Goal: Information Seeking & Learning: Find specific fact

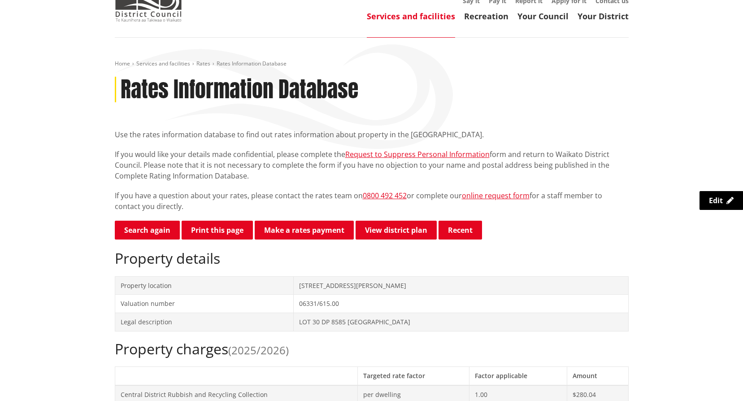
scroll to position [45, 0]
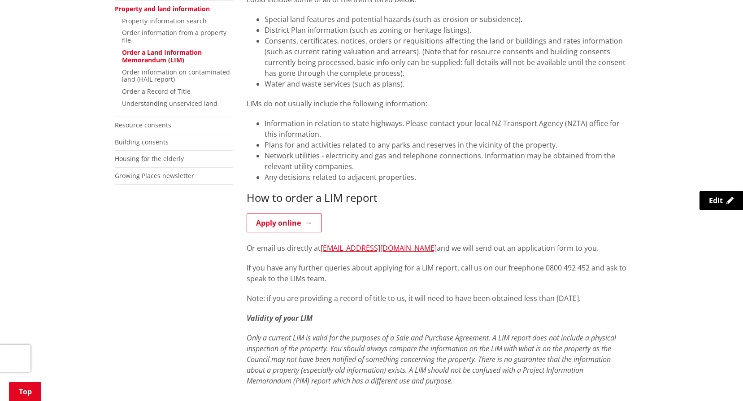
scroll to position [224, 0]
click at [284, 220] on link "Apply online" at bounding box center [283, 222] width 75 height 19
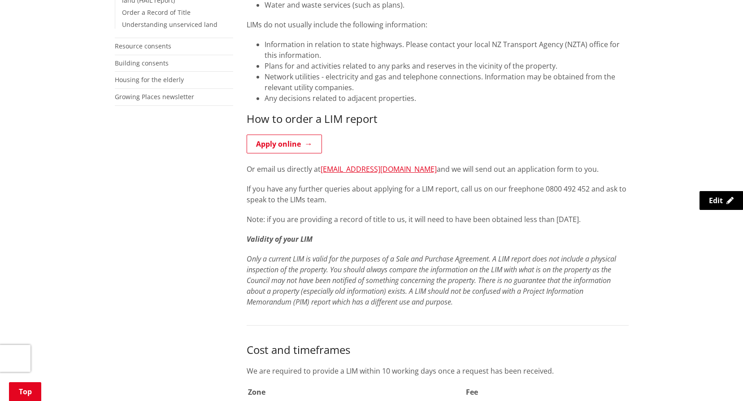
scroll to position [314, 0]
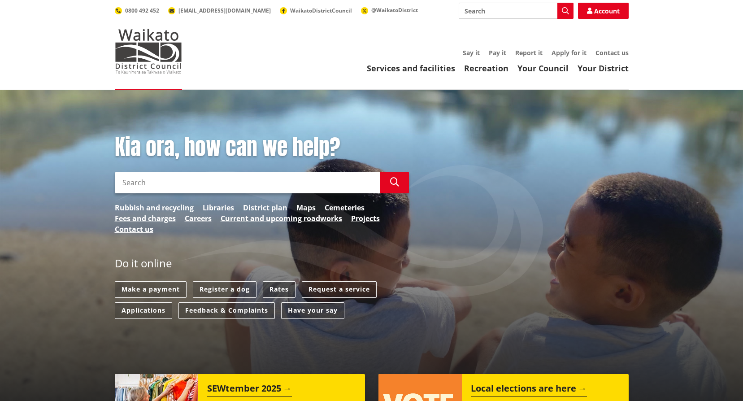
click at [277, 290] on link "Rates" at bounding box center [279, 289] width 33 height 17
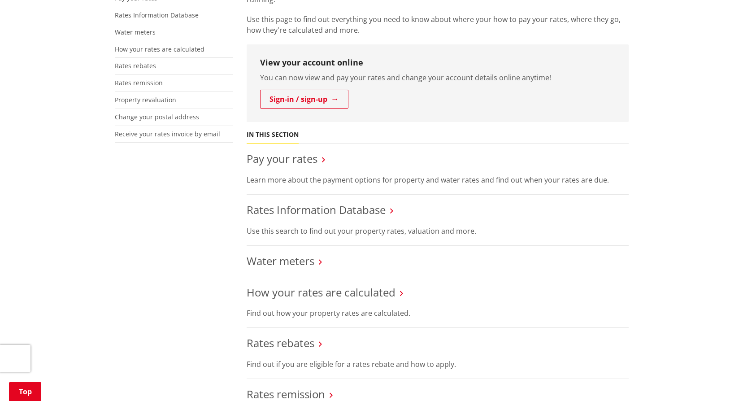
scroll to position [224, 0]
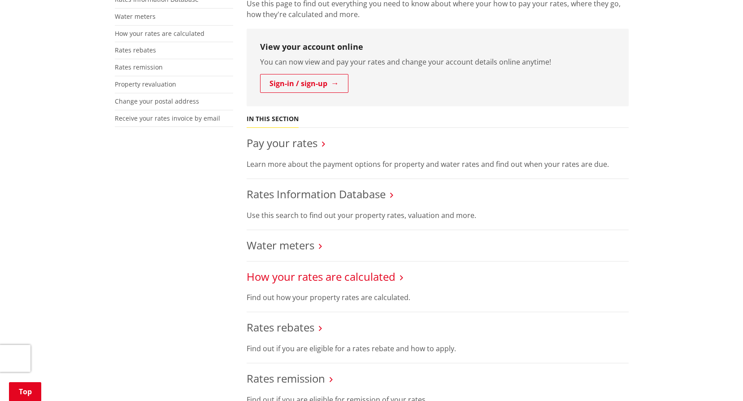
click at [350, 276] on link "How your rates are calculated" at bounding box center [320, 276] width 149 height 15
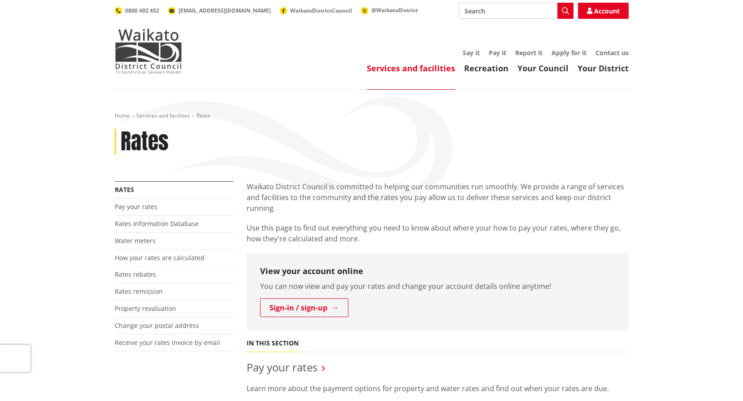
scroll to position [224, 0]
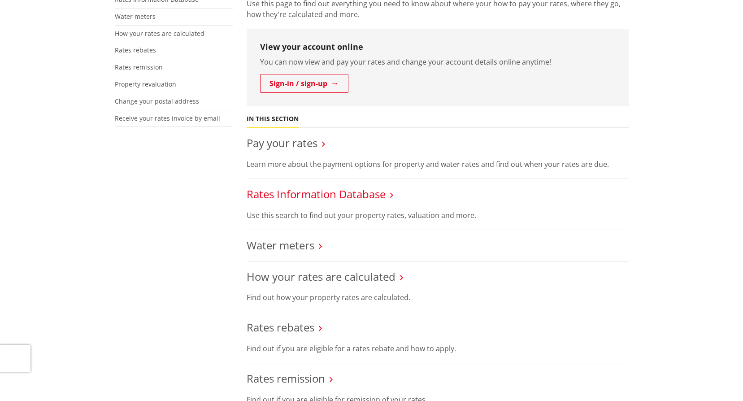
click at [295, 193] on link "Rates Information Database" at bounding box center [315, 193] width 139 height 15
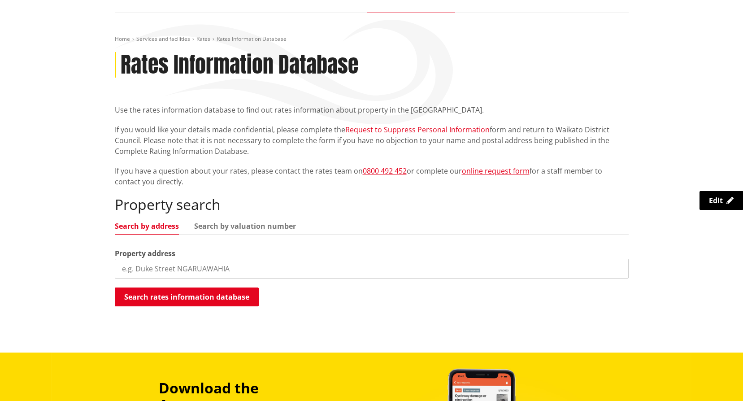
scroll to position [90, 0]
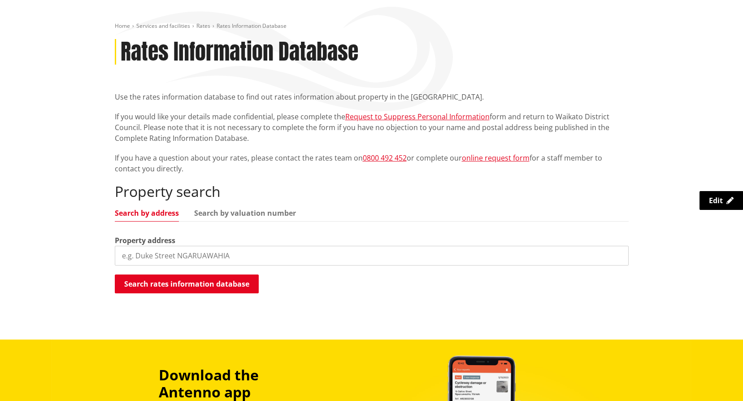
click at [131, 257] on input "search" at bounding box center [372, 256] width 514 height 20
click at [202, 279] on button "Search rates information database" at bounding box center [187, 283] width 144 height 19
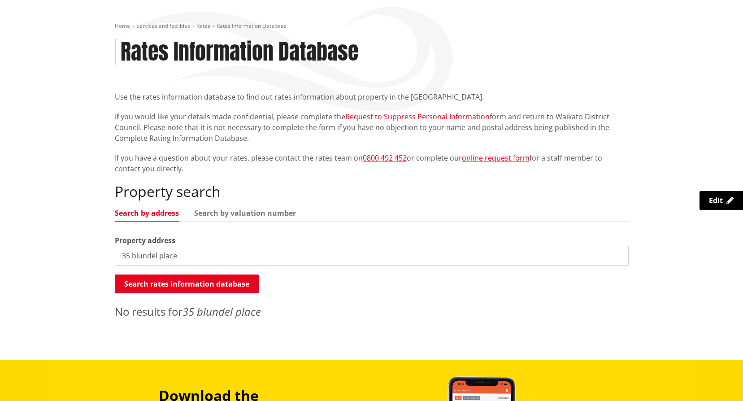
click at [148, 256] on input "35 blundel place" at bounding box center [372, 256] width 514 height 20
click at [173, 282] on button "Search rates information database" at bounding box center [187, 283] width 144 height 19
click at [154, 254] on input "[STREET_ADDRESS]" at bounding box center [372, 256] width 514 height 20
click at [184, 290] on button "Search rates information database" at bounding box center [187, 283] width 144 height 19
click at [155, 256] on input "35 blandil place" at bounding box center [372, 256] width 514 height 20
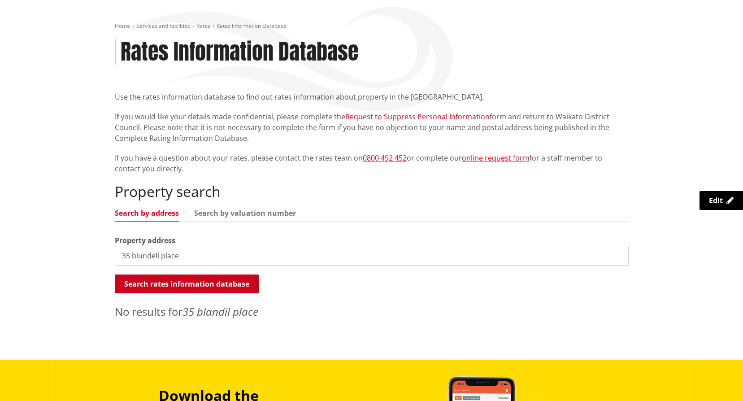
type input "35 blundell place"
click at [187, 288] on button "Search rates information database" at bounding box center [187, 283] width 144 height 19
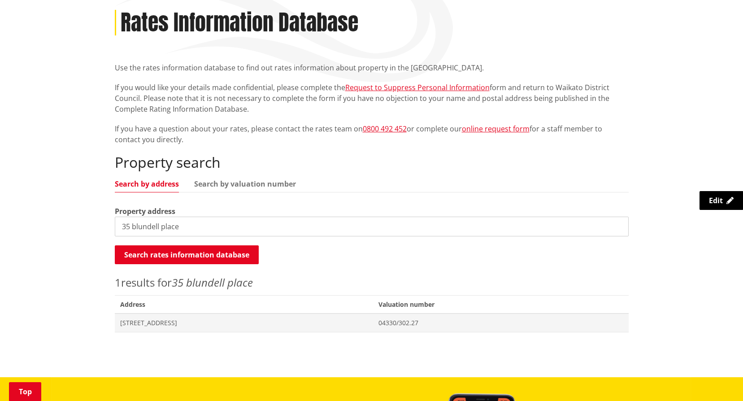
scroll to position [134, 0]
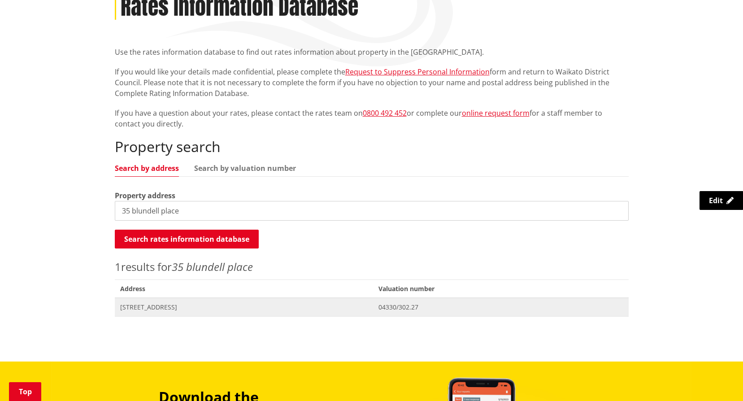
click at [255, 309] on span "[STREET_ADDRESS]" at bounding box center [244, 307] width 248 height 9
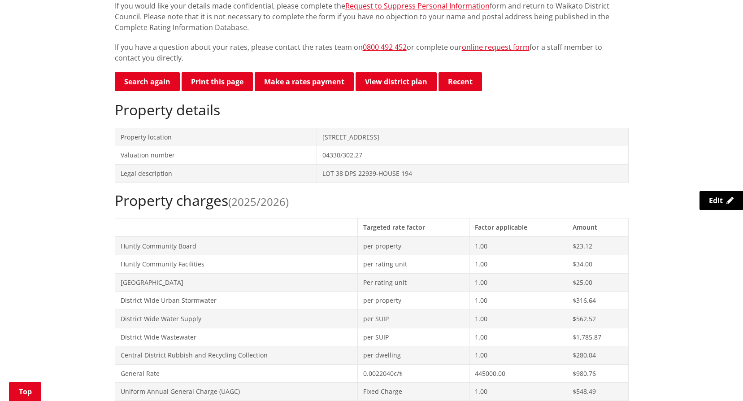
scroll to position [45, 0]
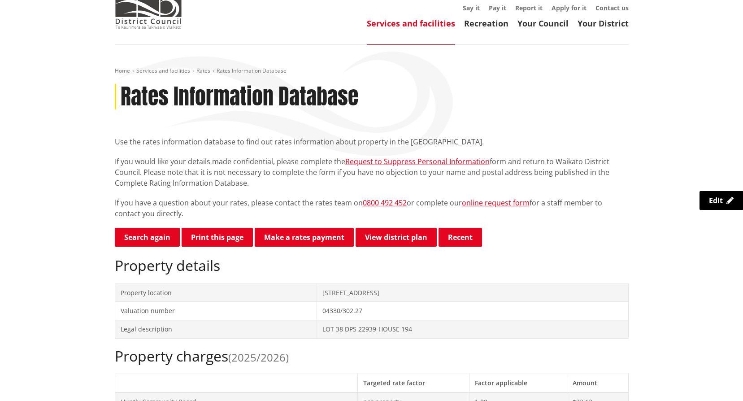
click at [217, 232] on button "Print this page" at bounding box center [217, 237] width 71 height 19
